Goal: Transaction & Acquisition: Purchase product/service

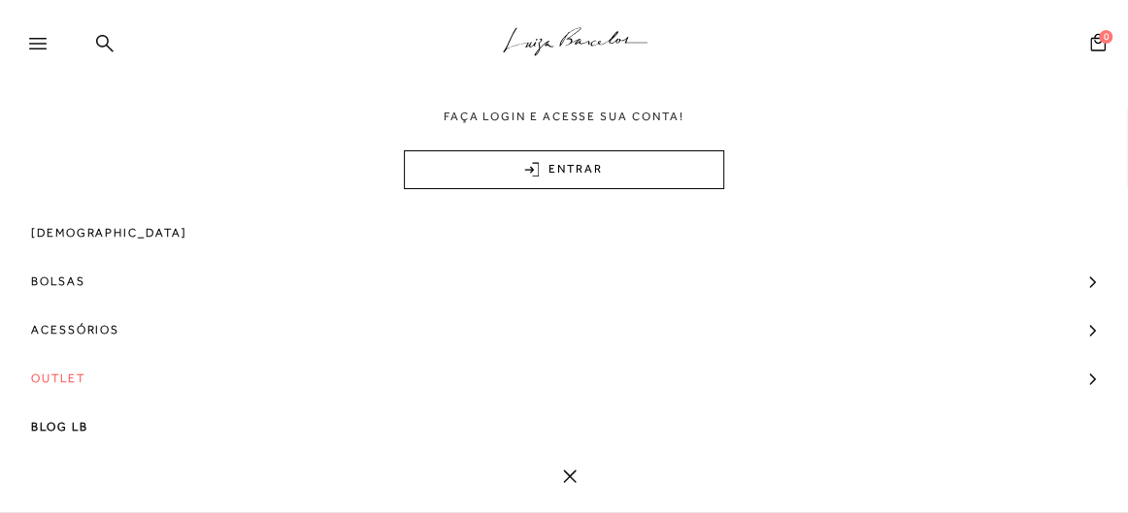
scroll to position [88, 0]
click at [69, 384] on span "Outlet" at bounding box center [58, 378] width 54 height 49
click at [64, 367] on span "Outlet" at bounding box center [58, 378] width 54 height 49
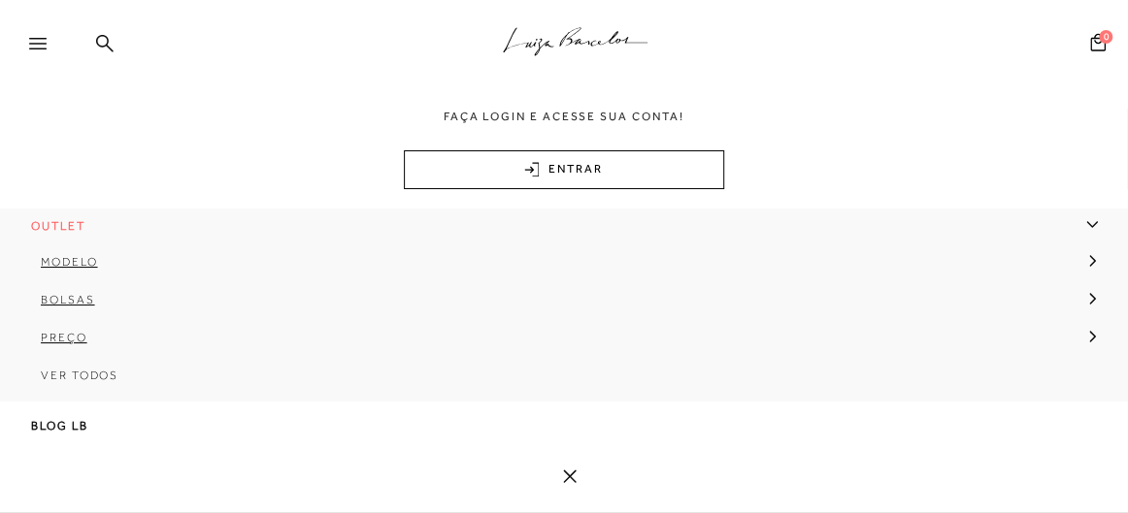
scroll to position [348, 0]
click at [64, 293] on span "Bolsas" at bounding box center [68, 300] width 54 height 14
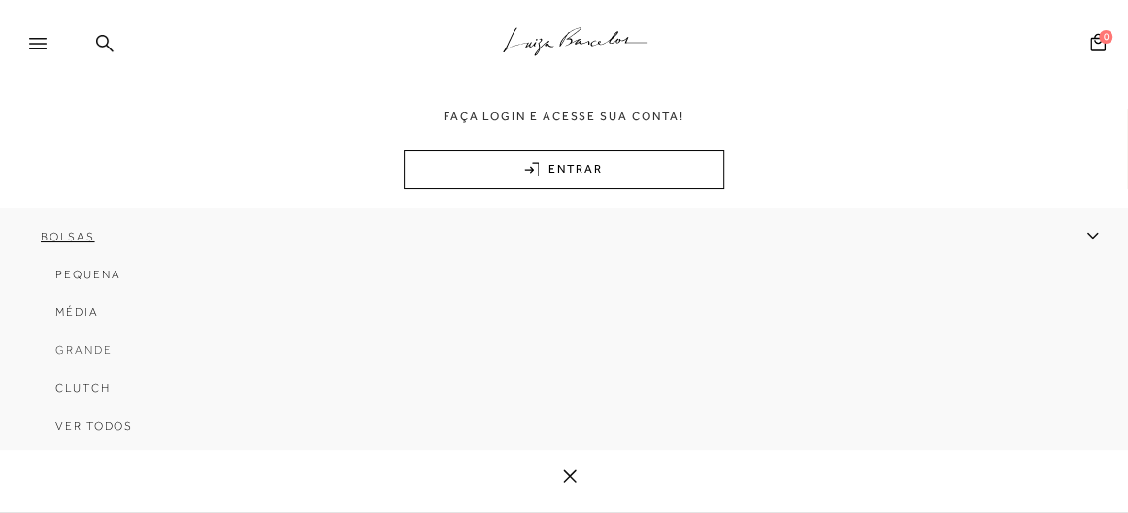
scroll to position [410, 0]
click at [63, 390] on span "Clutch" at bounding box center [82, 388] width 55 height 14
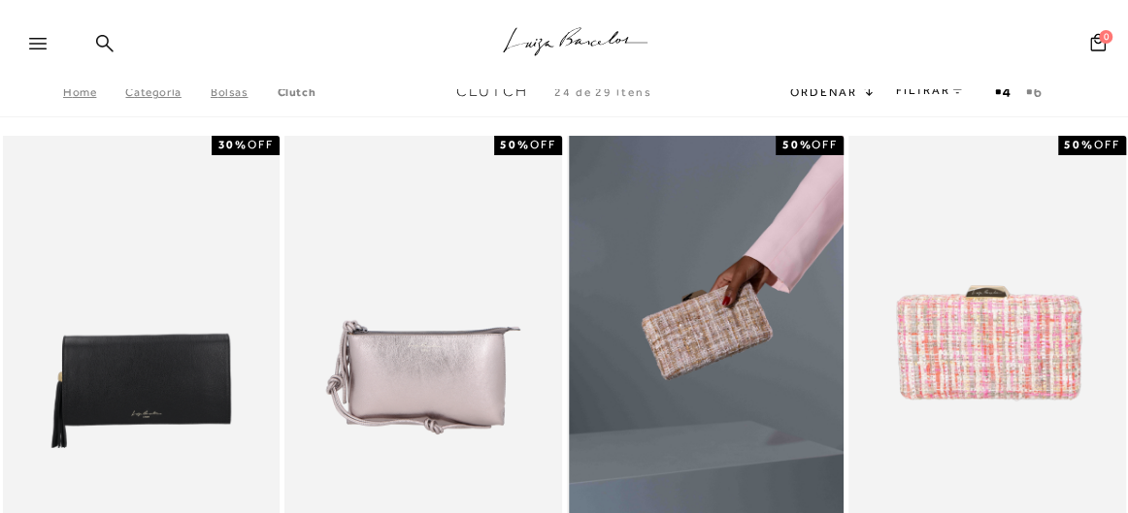
click at [737, 363] on img at bounding box center [707, 343] width 276 height 415
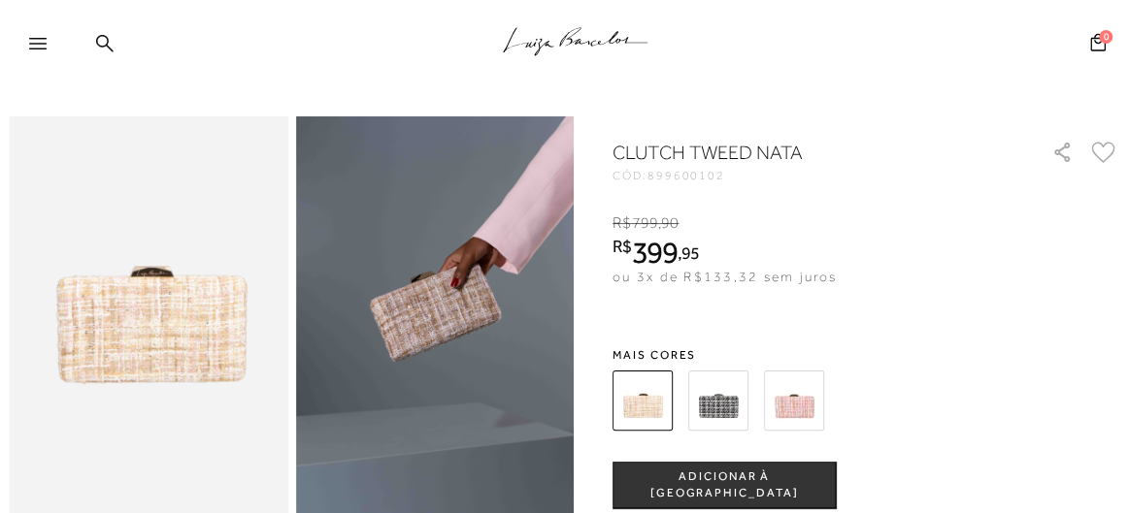
scroll to position [44, 0]
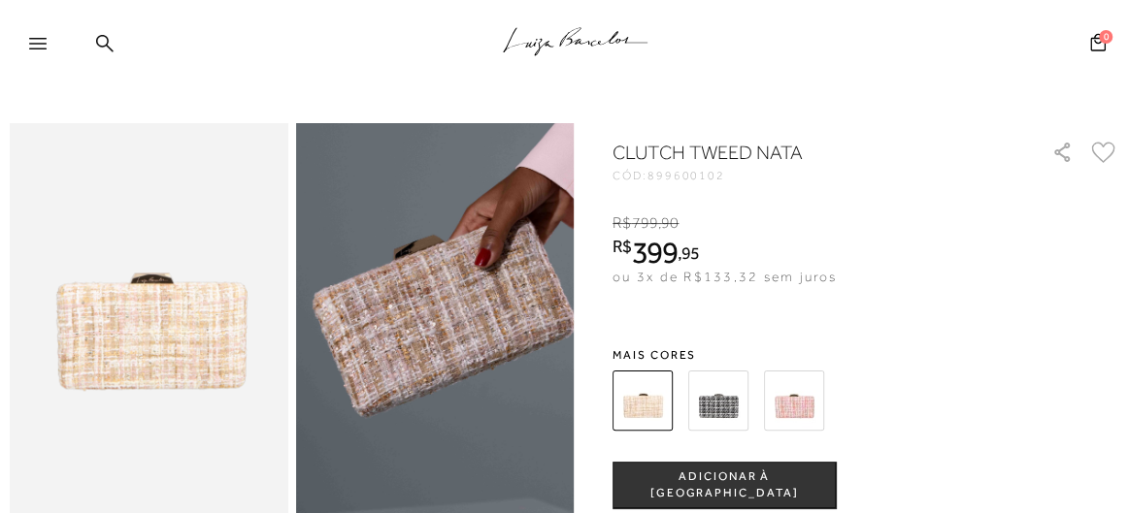
click at [426, 323] on img at bounding box center [442, 342] width 556 height 835
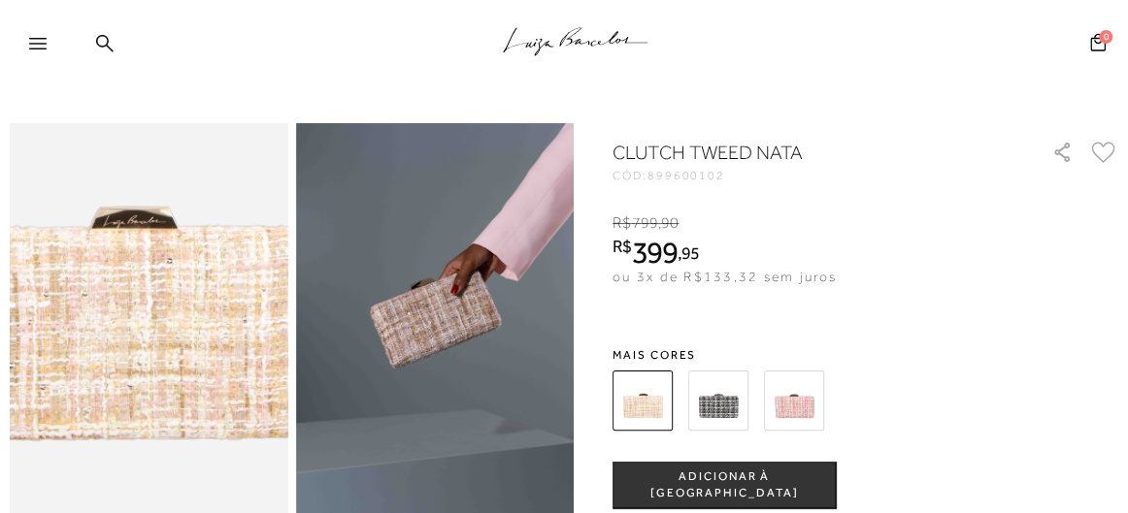
click at [164, 342] on img at bounding box center [128, 325] width 556 height 835
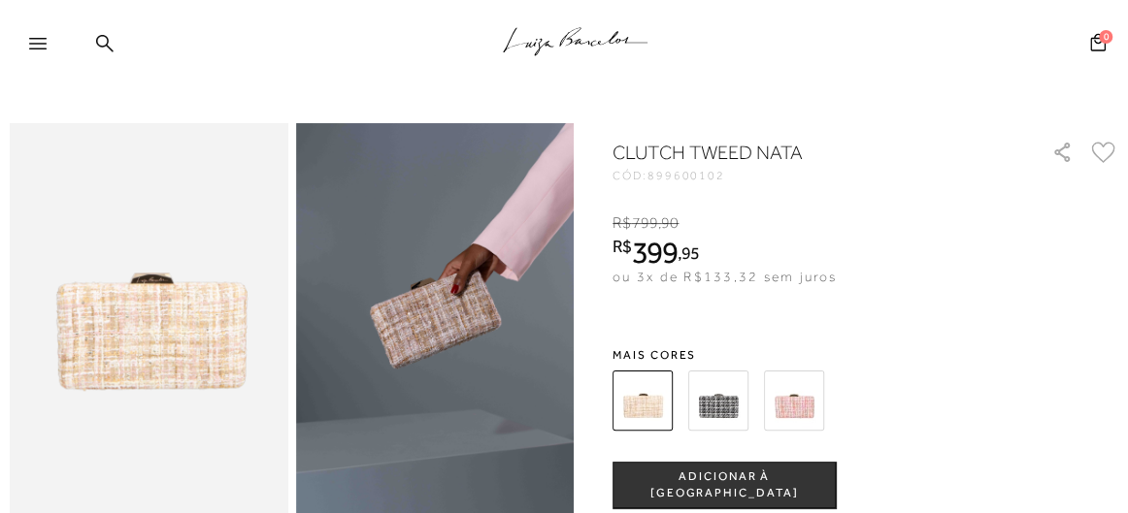
click at [802, 400] on img at bounding box center [794, 401] width 60 height 60
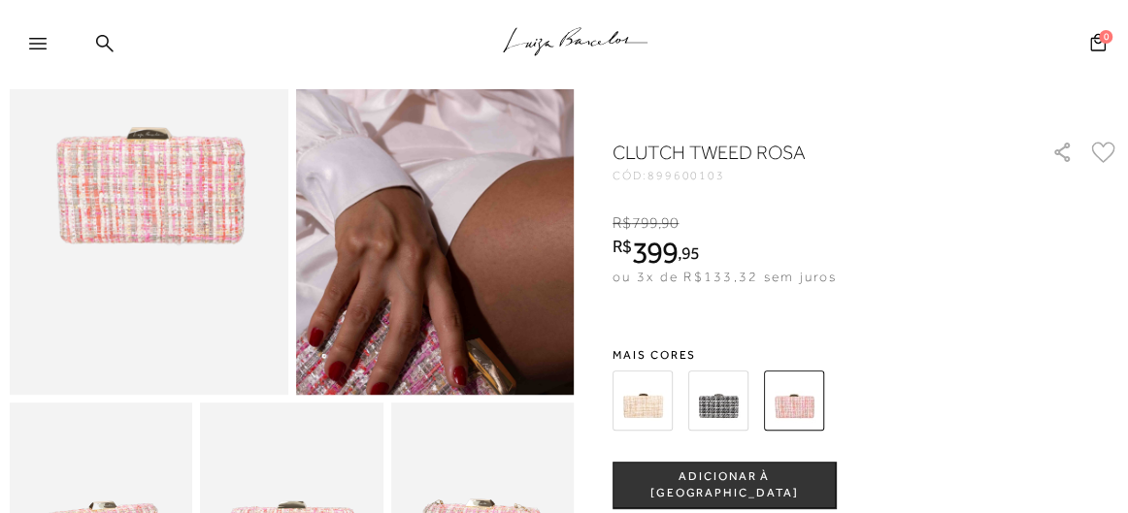
scroll to position [196, 0]
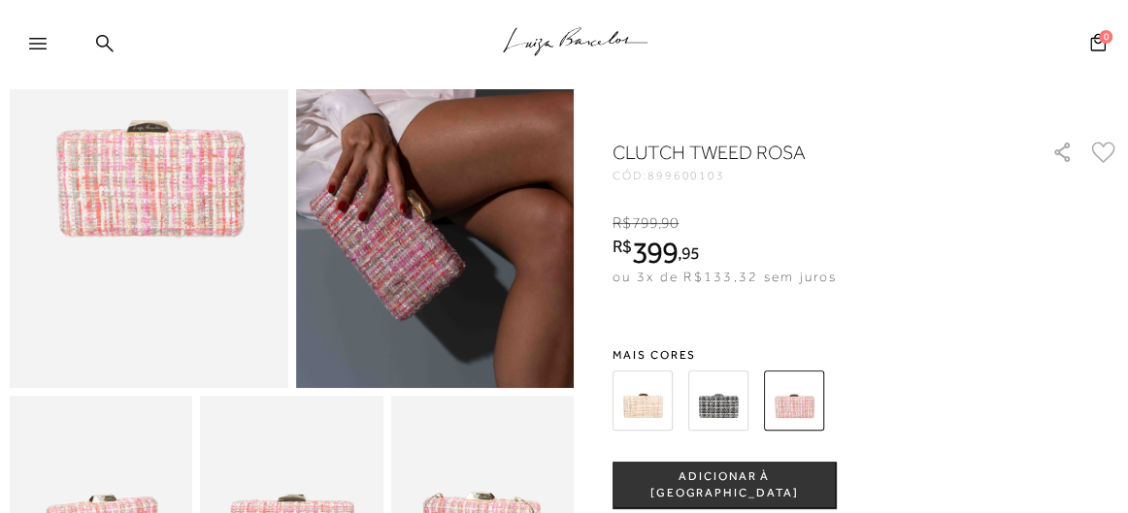
click at [646, 412] on img at bounding box center [642, 401] width 60 height 60
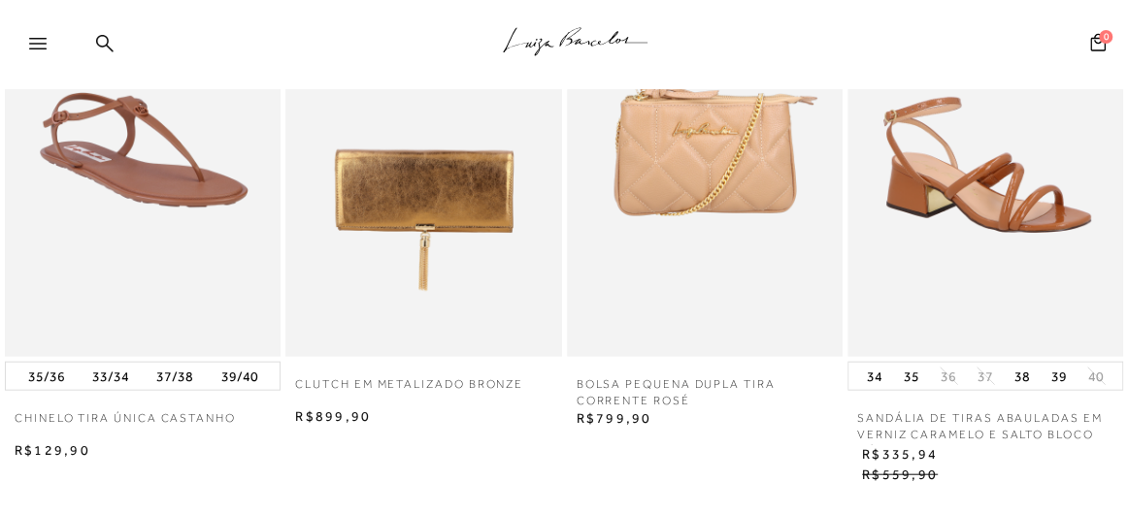
scroll to position [1988, 0]
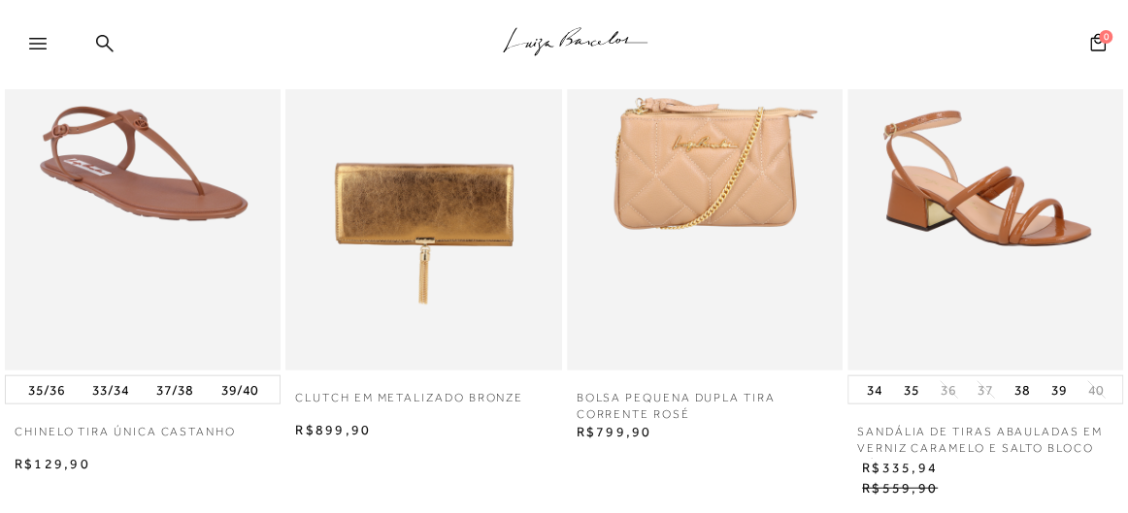
click at [394, 216] on img at bounding box center [423, 163] width 276 height 413
